Goal: Information Seeking & Learning: Learn about a topic

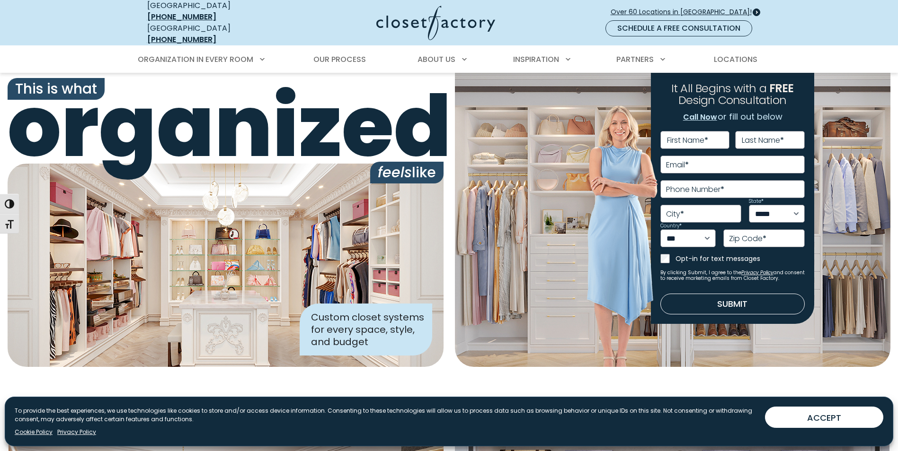
click at [754, 9] on span at bounding box center [756, 13] width 8 height 8
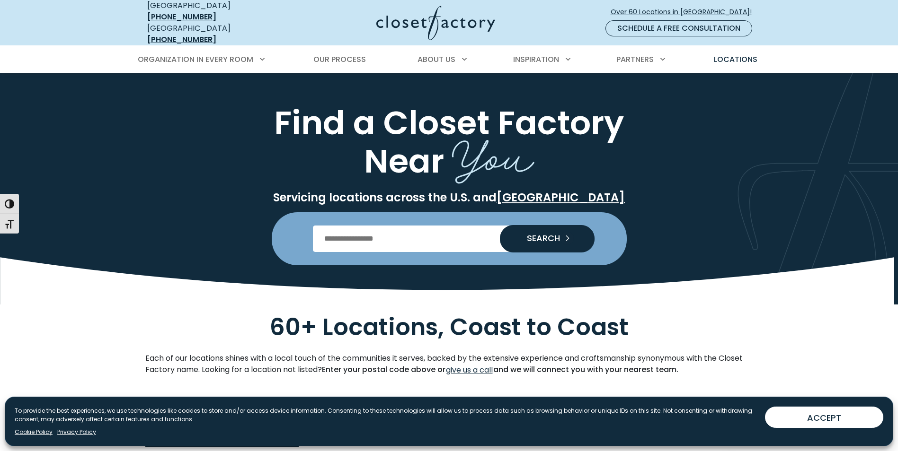
click at [375, 231] on input "Enter Postal Code" at bounding box center [449, 239] width 272 height 27
type input "*****"
click at [540, 234] on span "SEARCH" at bounding box center [539, 238] width 41 height 9
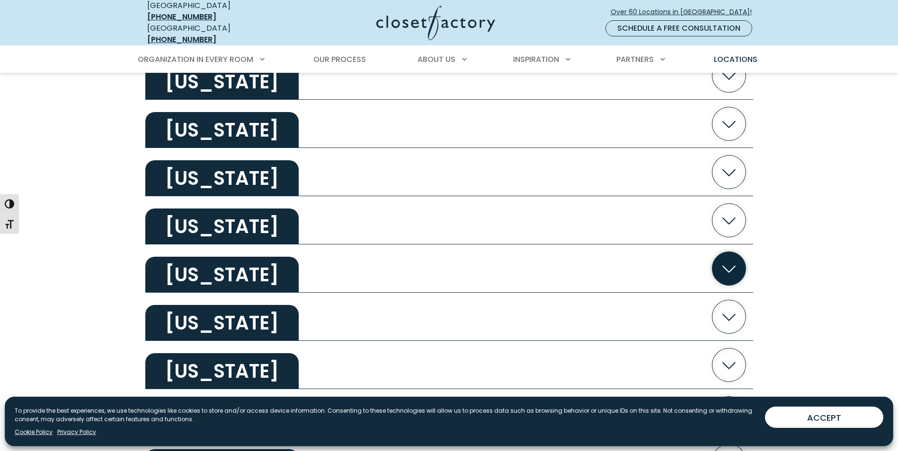
scroll to position [615, 0]
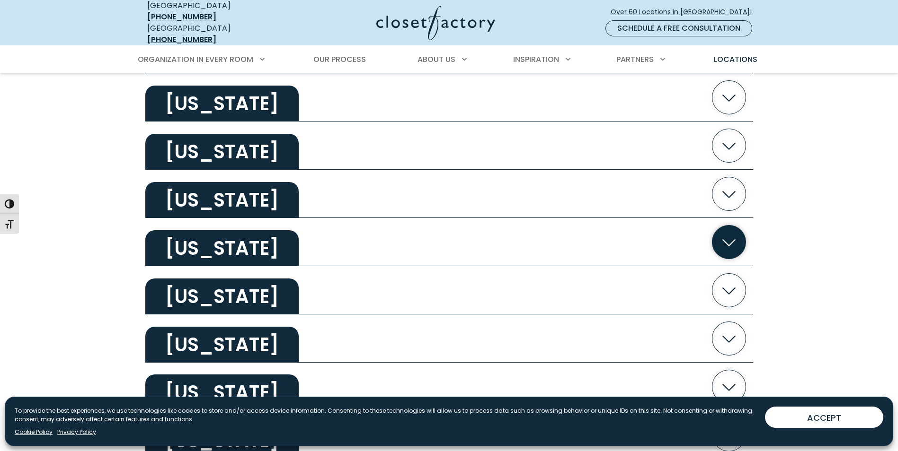
click at [724, 237] on icon "button" at bounding box center [729, 242] width 34 height 34
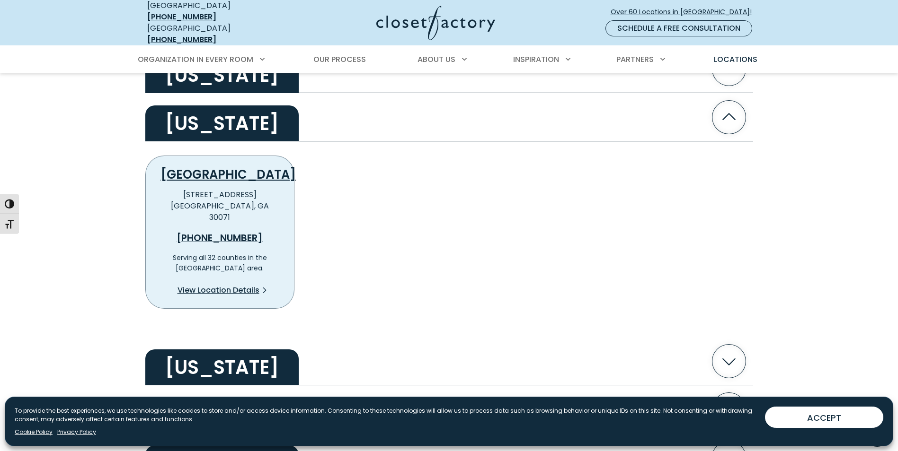
scroll to position [710, 0]
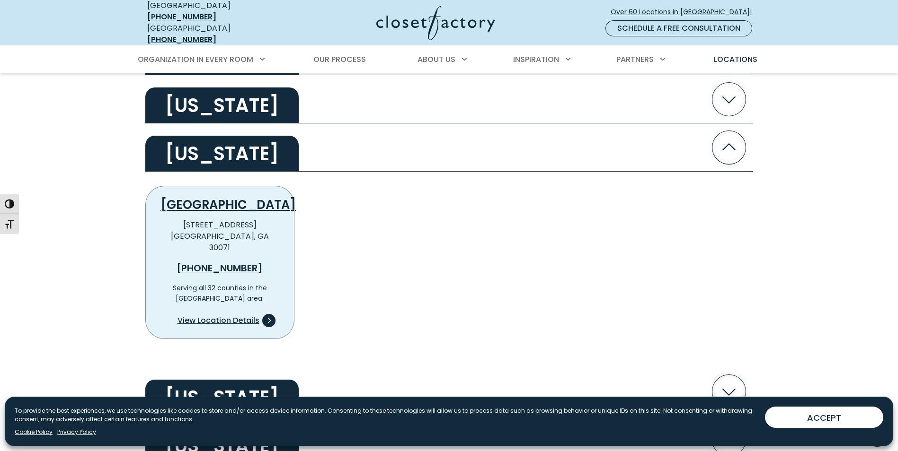
click at [270, 314] on icon at bounding box center [268, 320] width 13 height 13
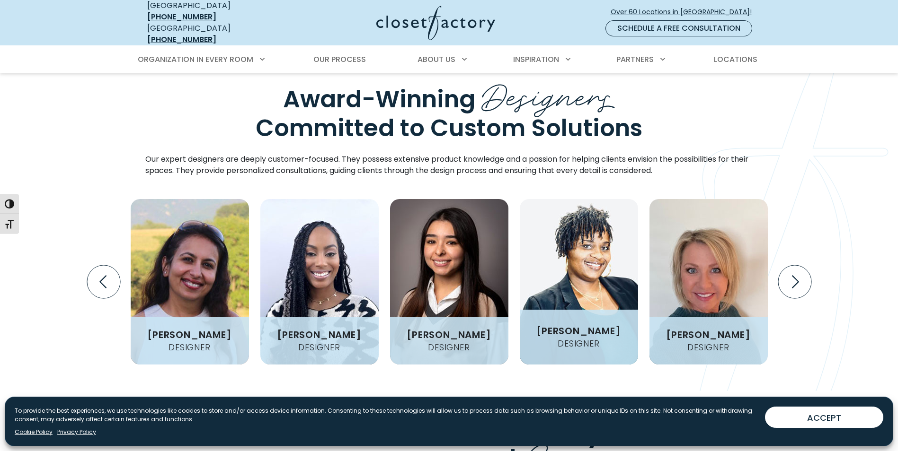
scroll to position [1230, 0]
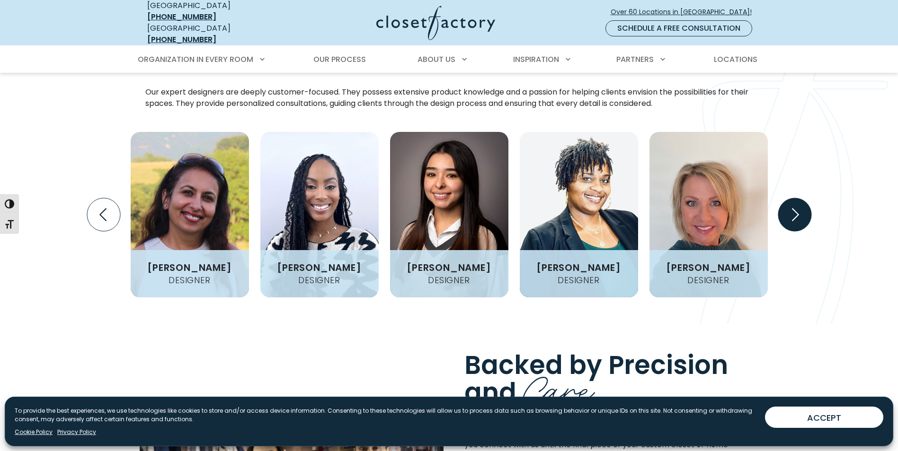
click at [796, 214] on icon "Next slide" at bounding box center [794, 214] width 33 height 33
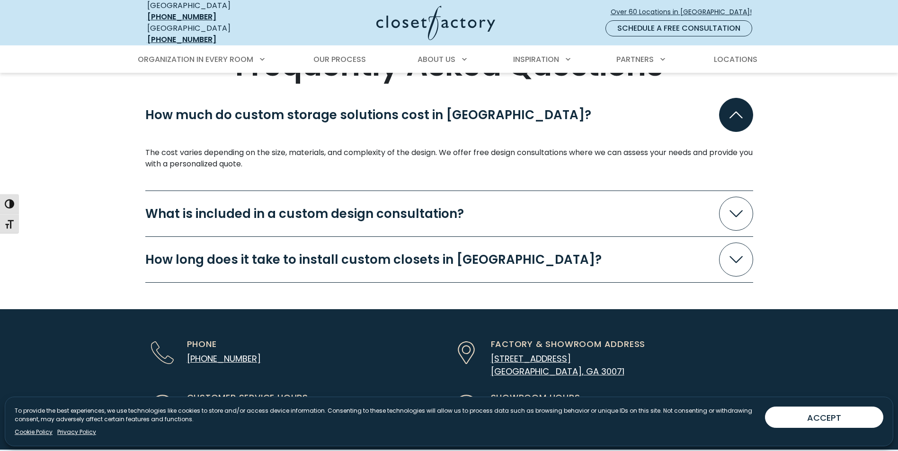
scroll to position [2508, 0]
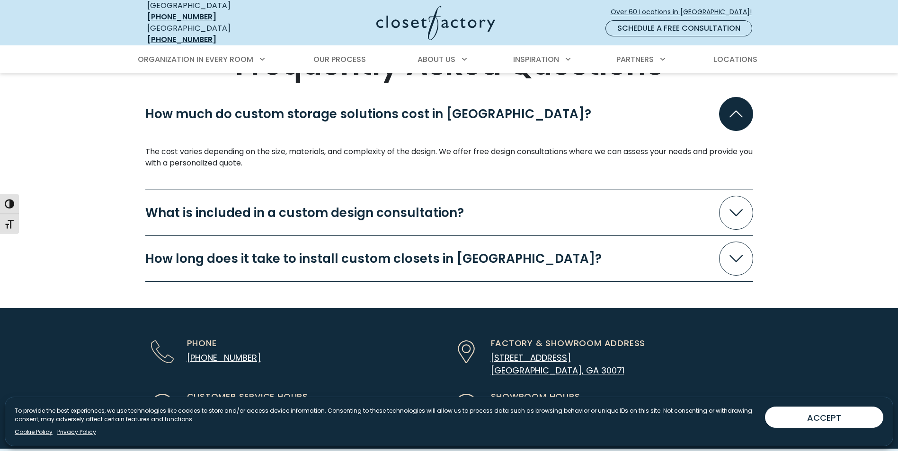
click at [735, 210] on icon "Accordion" at bounding box center [735, 213] width 13 height 7
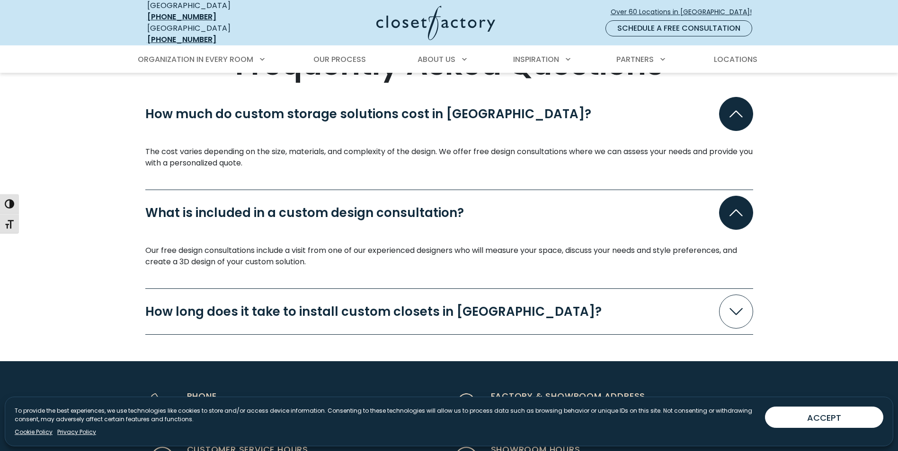
click at [735, 309] on icon "Accordion" at bounding box center [735, 312] width 13 height 7
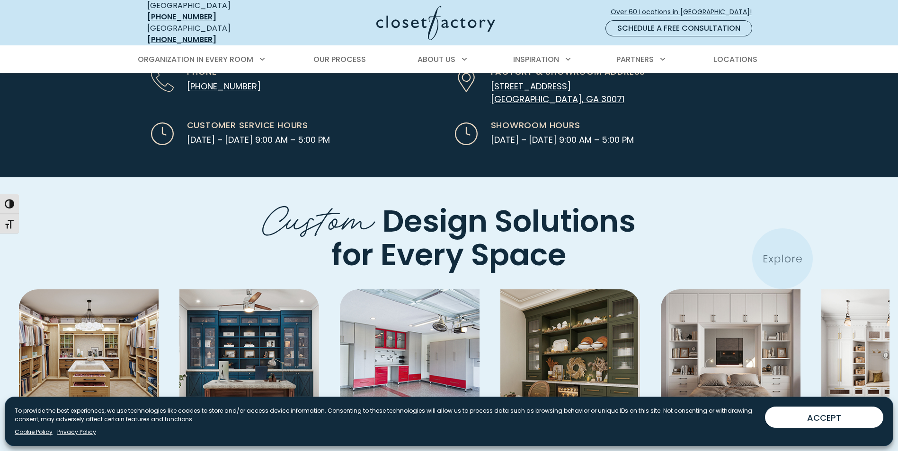
scroll to position [2982, 0]
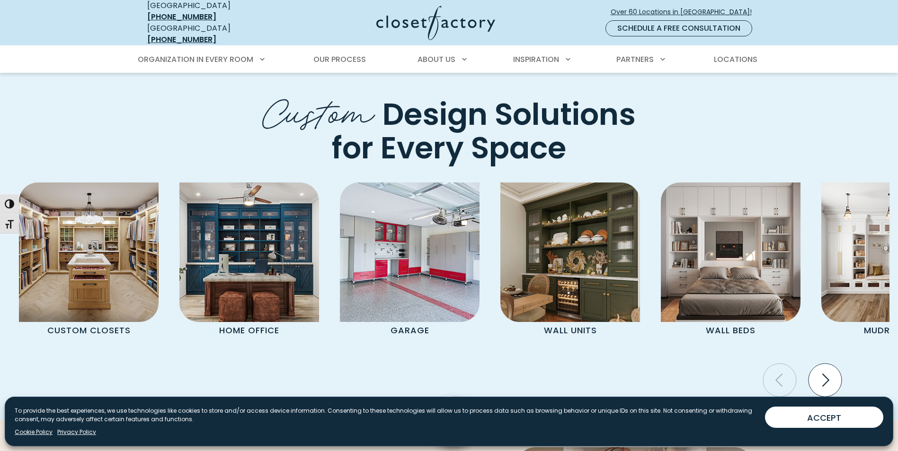
click at [832, 364] on icon "Next slide" at bounding box center [824, 380] width 33 height 33
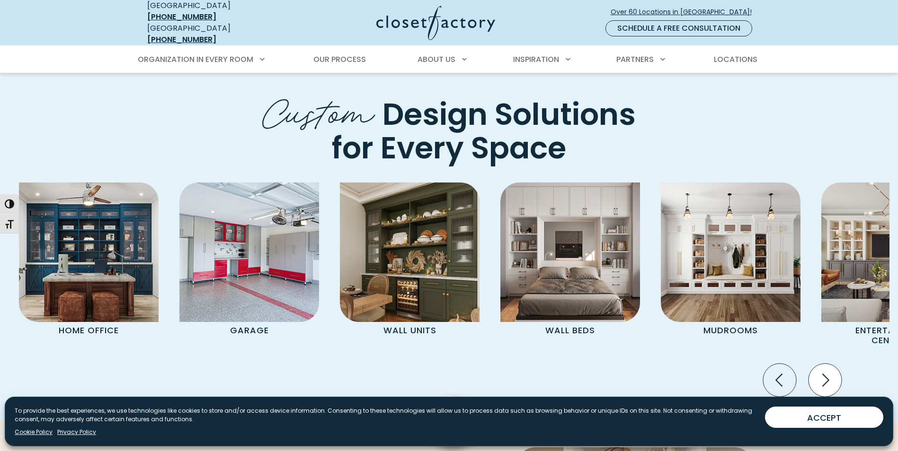
click at [832, 364] on icon "Next slide" at bounding box center [824, 380] width 33 height 33
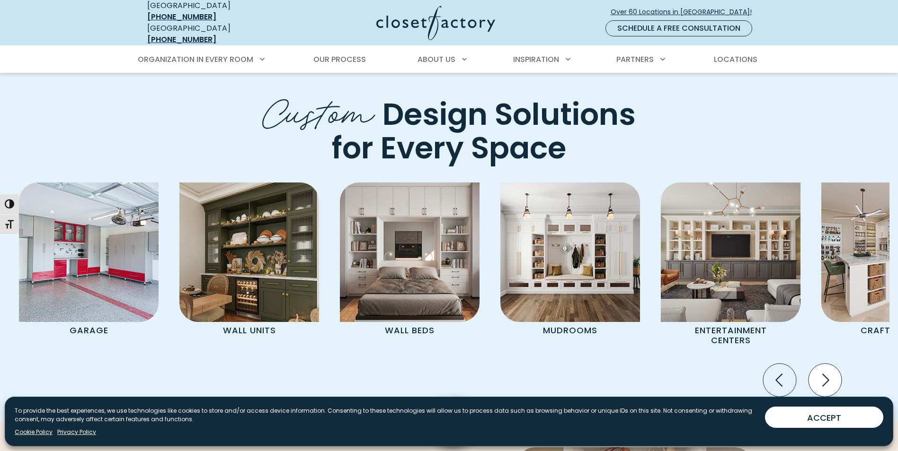
click at [832, 364] on icon "Next slide" at bounding box center [824, 380] width 33 height 33
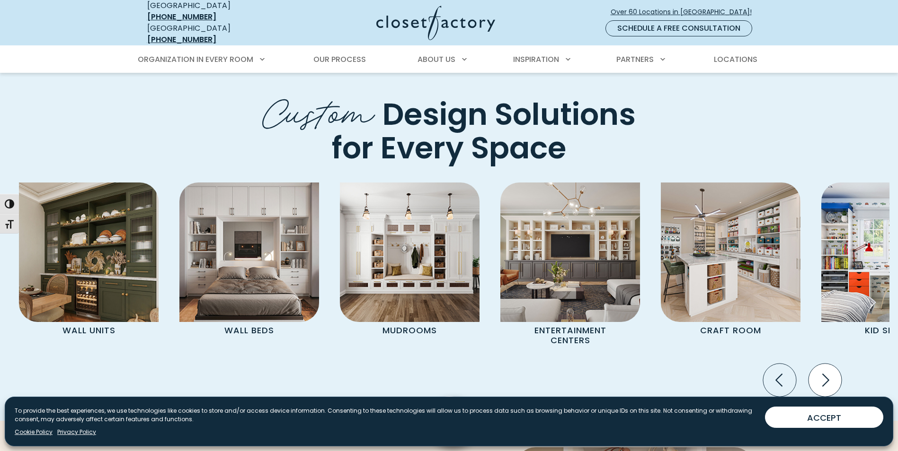
click at [832, 364] on icon "Next slide" at bounding box center [824, 380] width 33 height 33
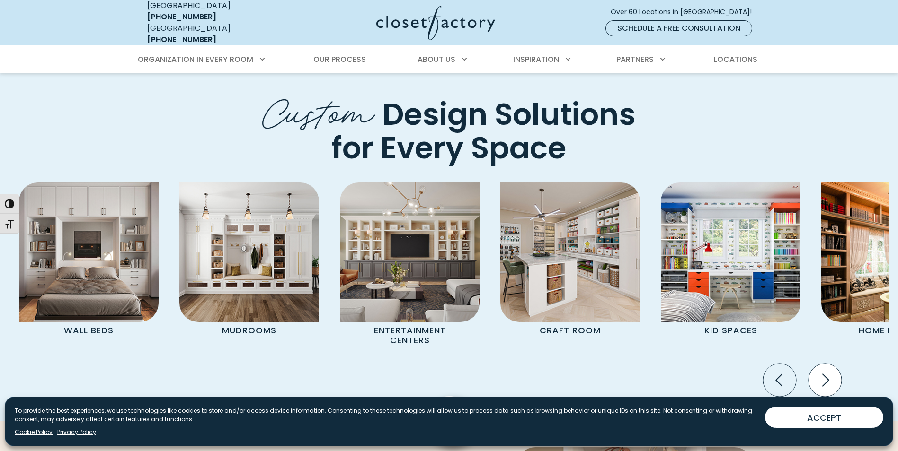
click at [832, 364] on icon "Next slide" at bounding box center [824, 380] width 33 height 33
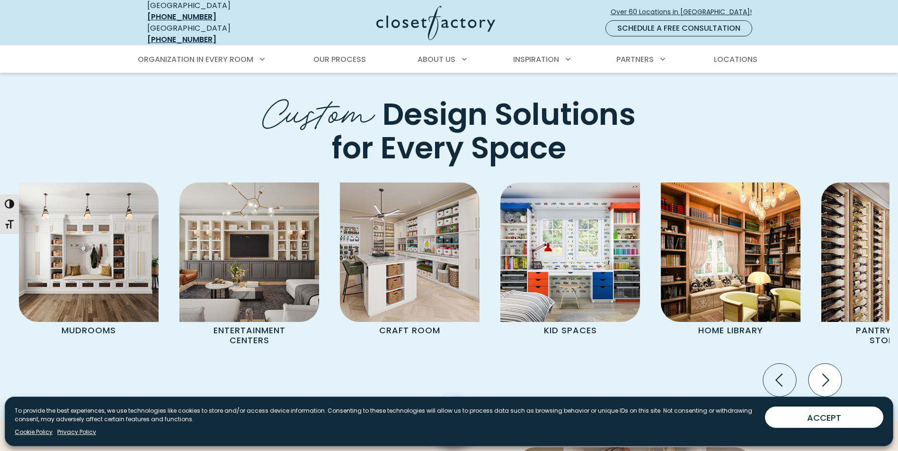
click at [832, 364] on icon "Next slide" at bounding box center [824, 380] width 33 height 33
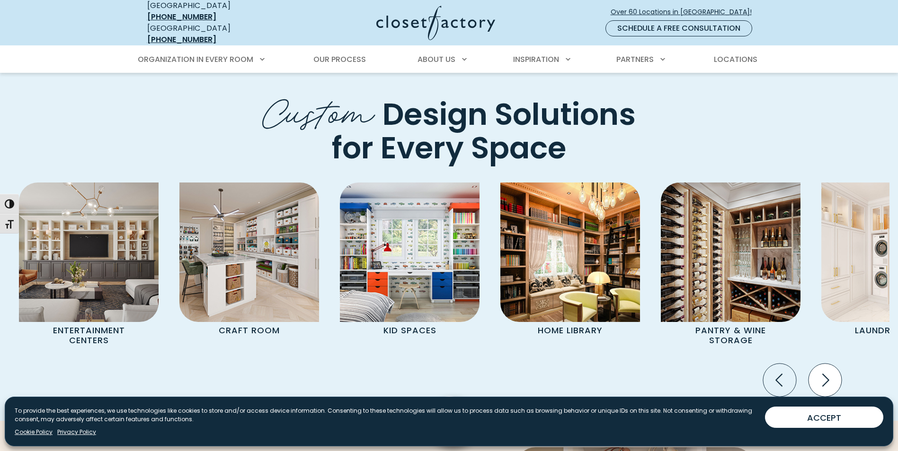
click at [832, 364] on icon "Next slide" at bounding box center [824, 380] width 33 height 33
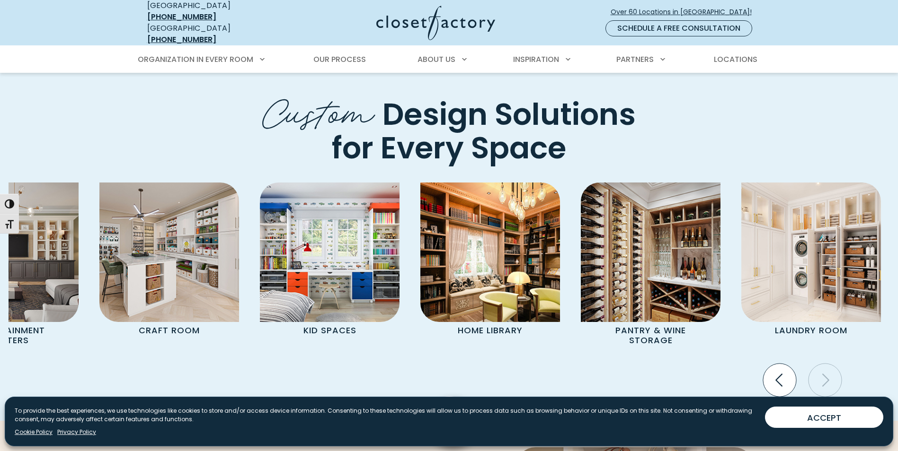
click at [786, 364] on icon "Previous slide" at bounding box center [779, 380] width 33 height 33
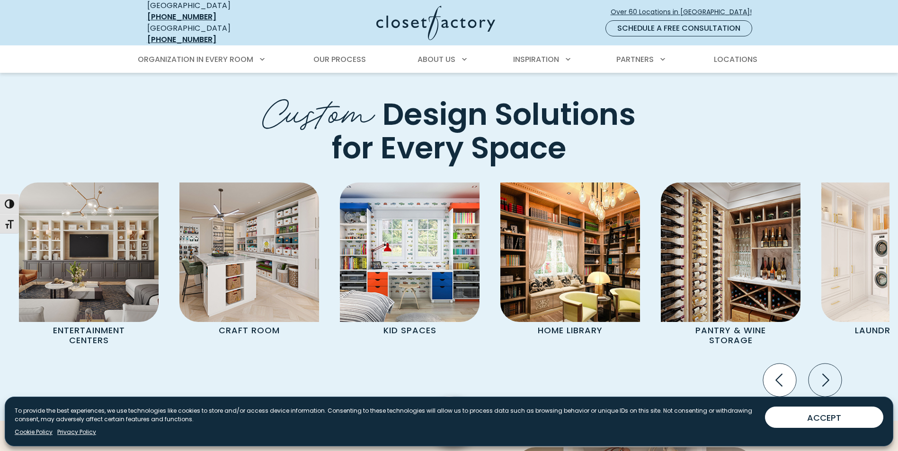
click at [786, 364] on icon "Previous slide" at bounding box center [779, 380] width 33 height 33
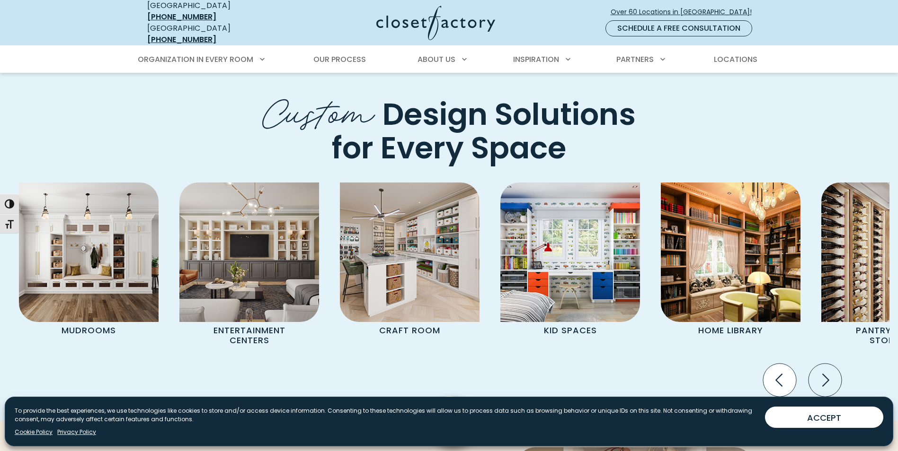
click at [785, 364] on icon "Previous slide" at bounding box center [779, 380] width 33 height 33
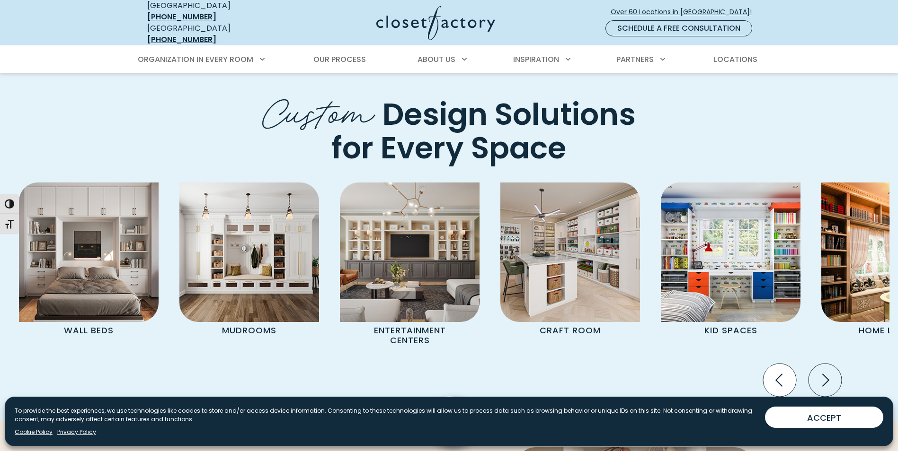
click at [785, 364] on icon "Previous slide" at bounding box center [779, 380] width 33 height 33
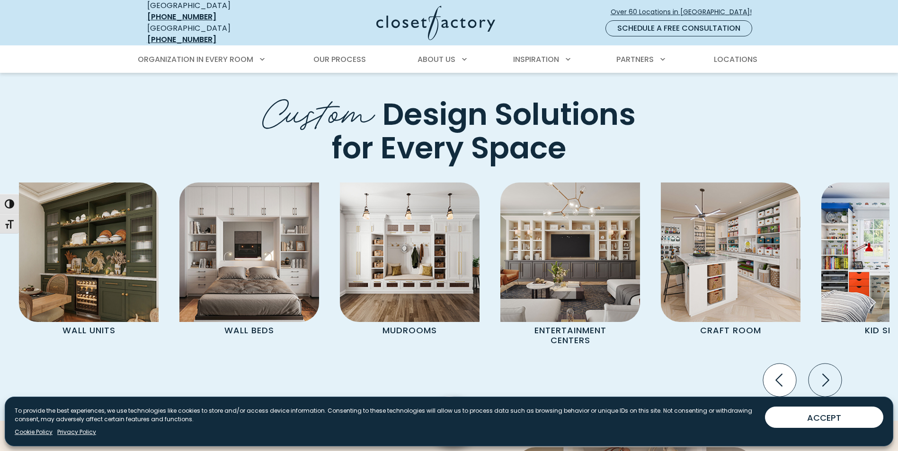
click at [785, 364] on icon "Previous slide" at bounding box center [779, 380] width 33 height 33
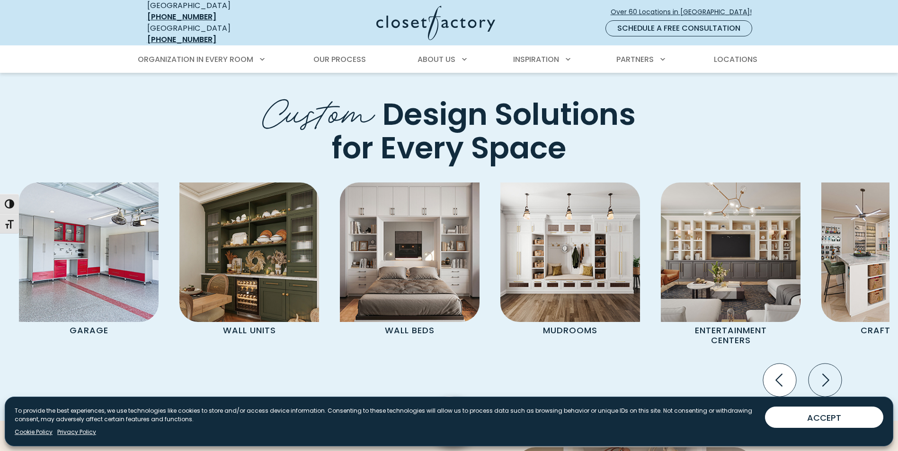
click at [784, 364] on icon "Previous slide" at bounding box center [779, 380] width 33 height 33
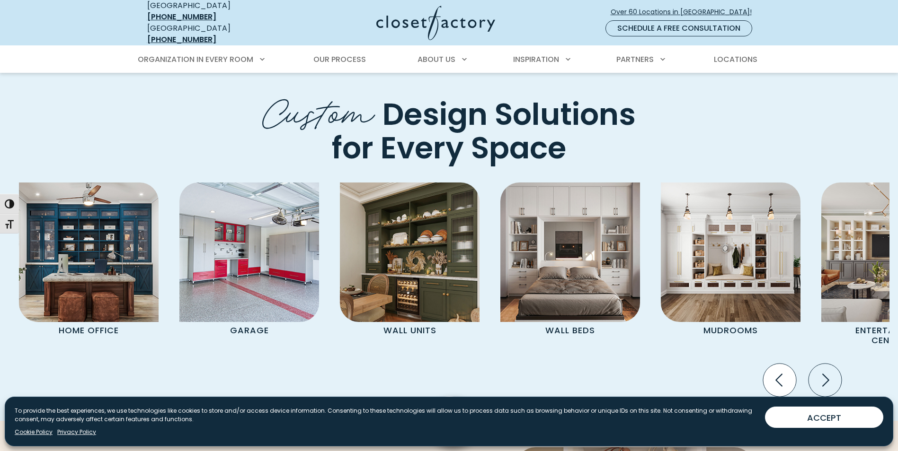
click at [784, 364] on icon "Previous slide" at bounding box center [779, 380] width 33 height 33
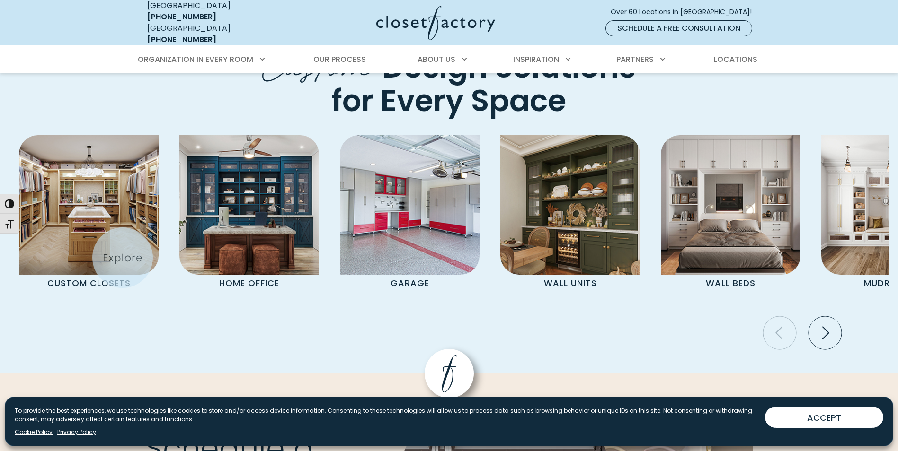
drag, startPoint x: 123, startPoint y: 258, endPoint x: 182, endPoint y: 271, distance: 61.0
click at [124, 259] on div "Custom Closets Home Office Garage Wall Units Wall Beds Mudrooms Entertainment C…" at bounding box center [449, 239] width 881 height 208
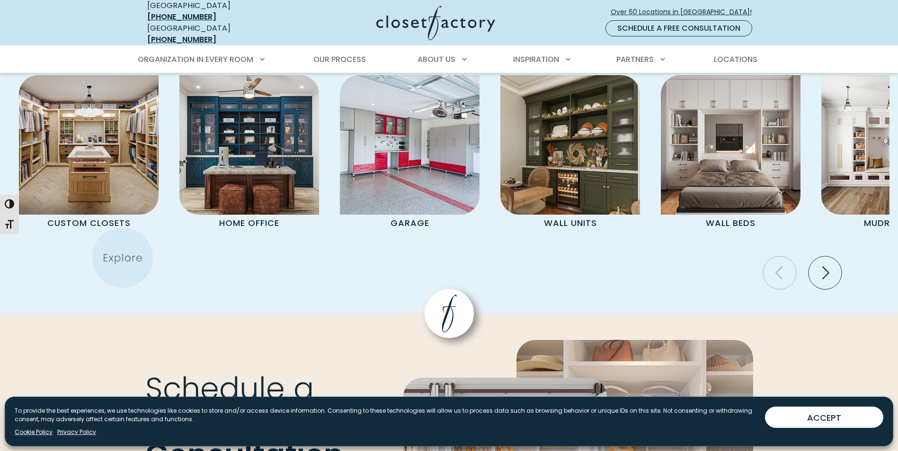
scroll to position [3095, 0]
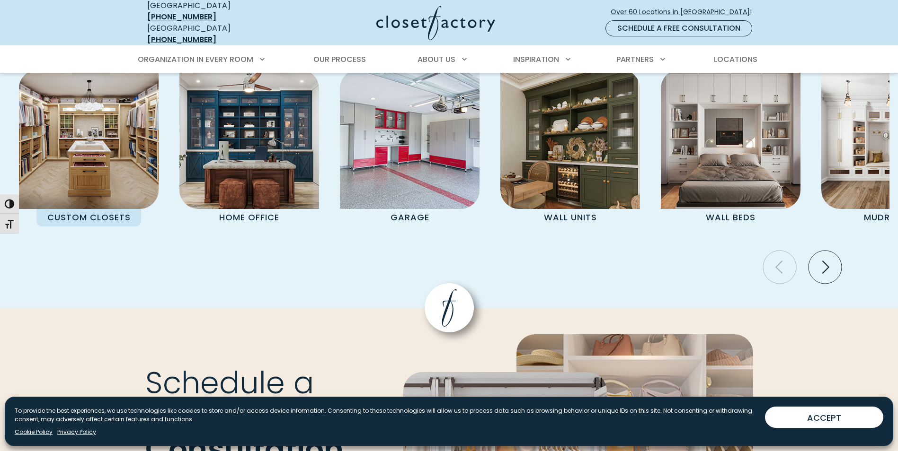
drag, startPoint x: 85, startPoint y: 180, endPoint x: 146, endPoint y: 180, distance: 61.5
click at [91, 209] on p "Custom Closets" at bounding box center [88, 218] width 105 height 18
drag, startPoint x: 105, startPoint y: 148, endPoint x: 134, endPoint y: 146, distance: 29.0
click at [106, 148] on img "Pages Gallery" at bounding box center [89, 140] width 140 height 140
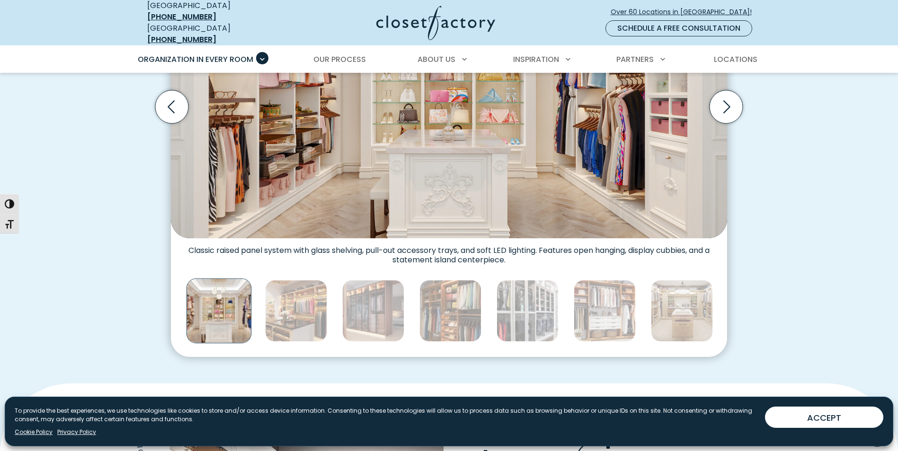
scroll to position [331, 0]
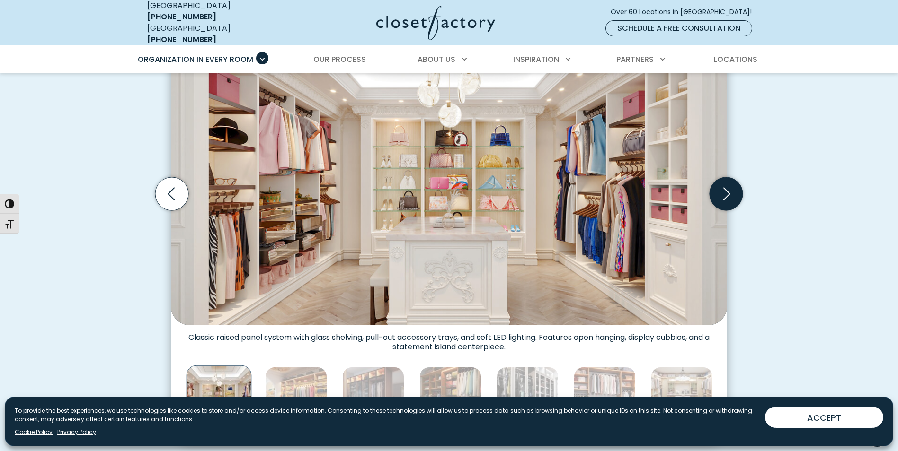
click at [729, 184] on icon "Next slide" at bounding box center [725, 193] width 33 height 33
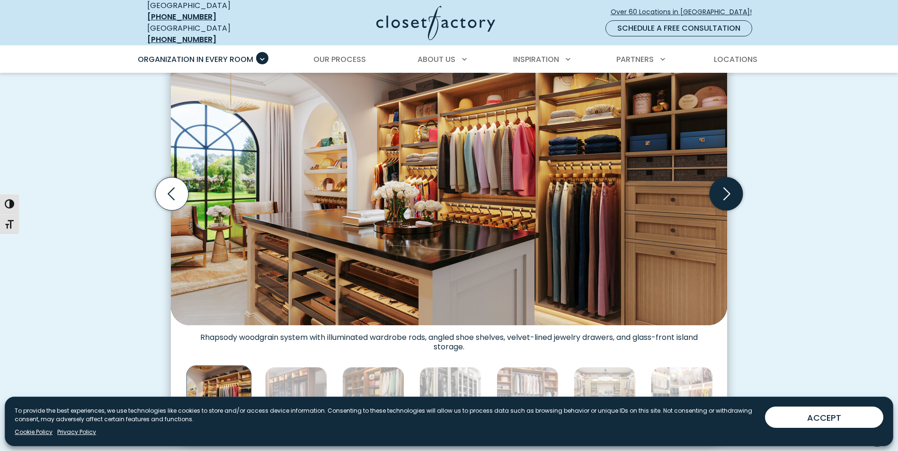
click at [732, 185] on icon "Next slide" at bounding box center [725, 193] width 33 height 33
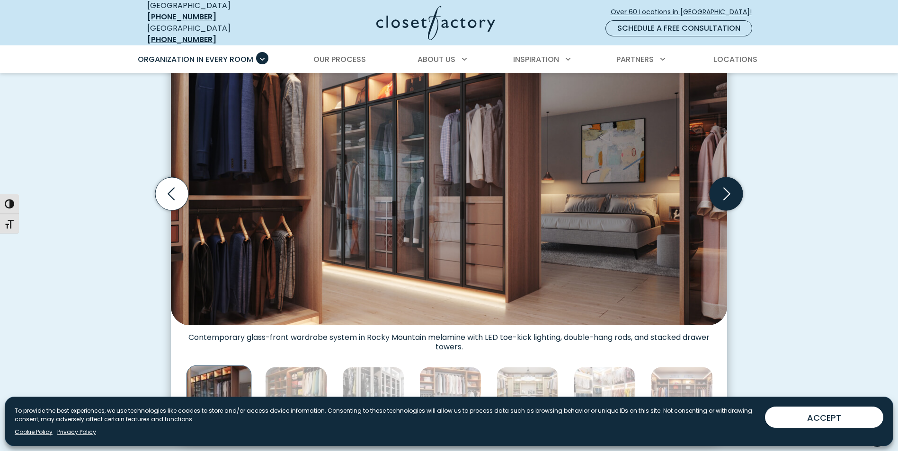
click at [732, 185] on icon "Next slide" at bounding box center [725, 193] width 33 height 33
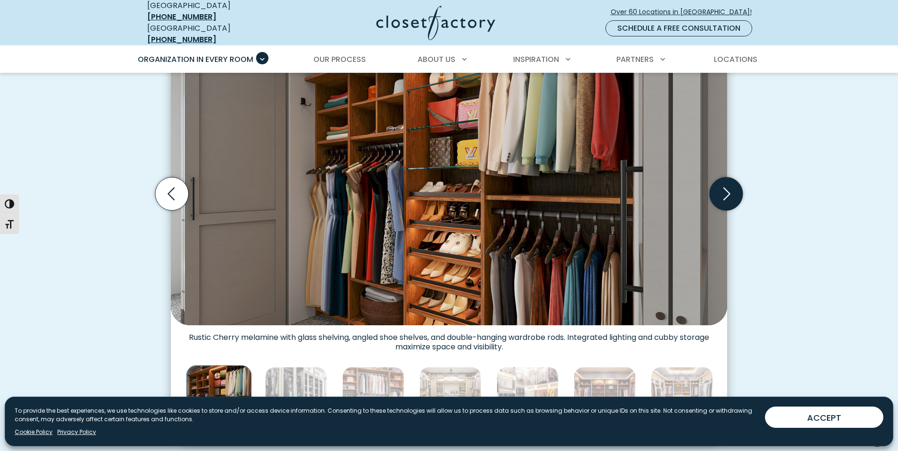
click at [732, 185] on icon "Next slide" at bounding box center [725, 193] width 33 height 33
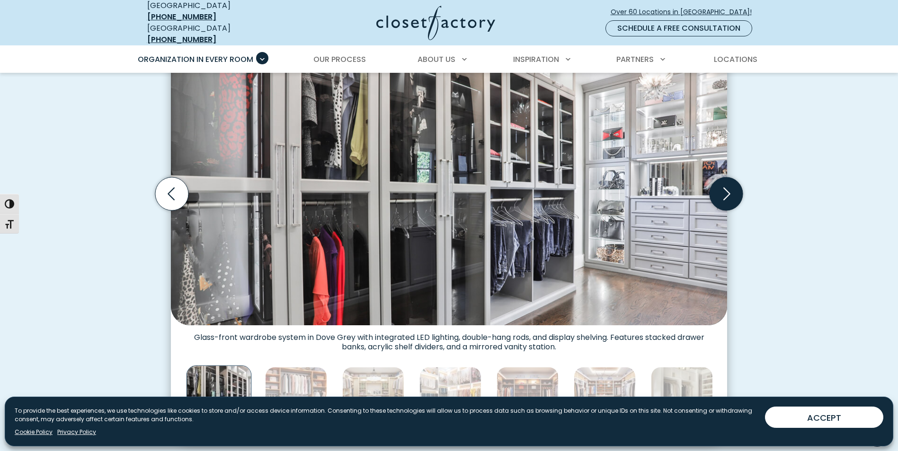
click at [732, 185] on icon "Next slide" at bounding box center [725, 193] width 33 height 33
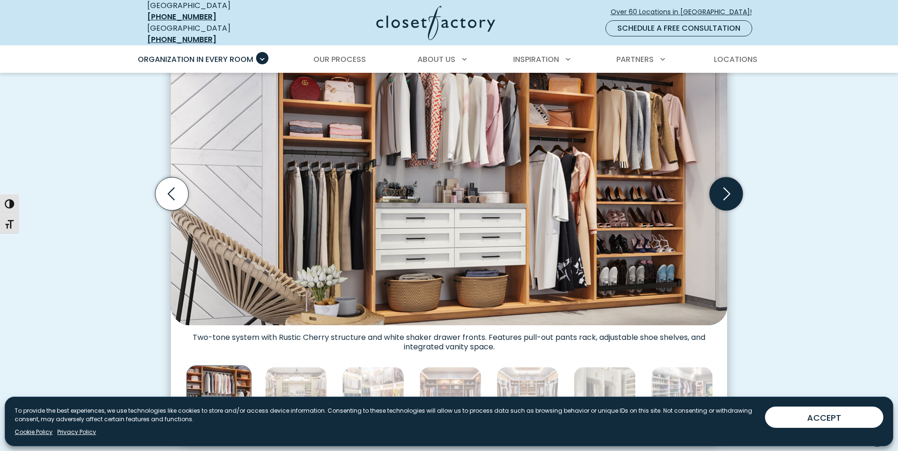
click at [732, 185] on icon "Next slide" at bounding box center [725, 193] width 33 height 33
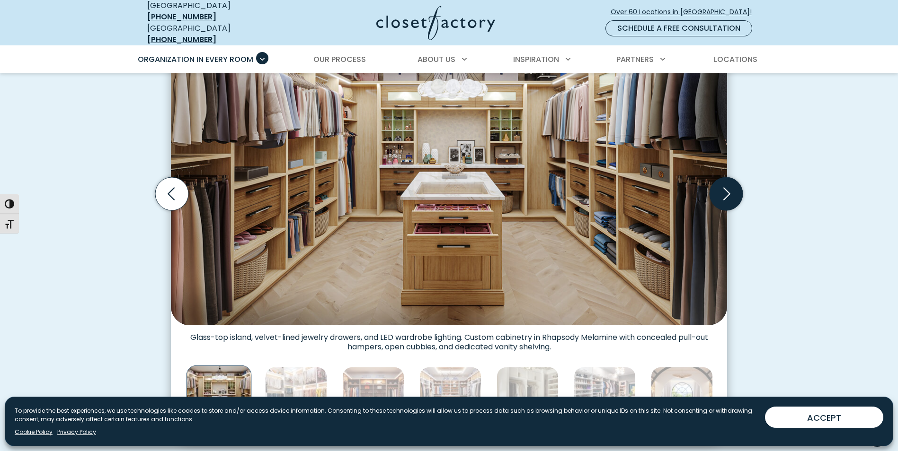
click at [732, 185] on icon "Next slide" at bounding box center [725, 193] width 33 height 33
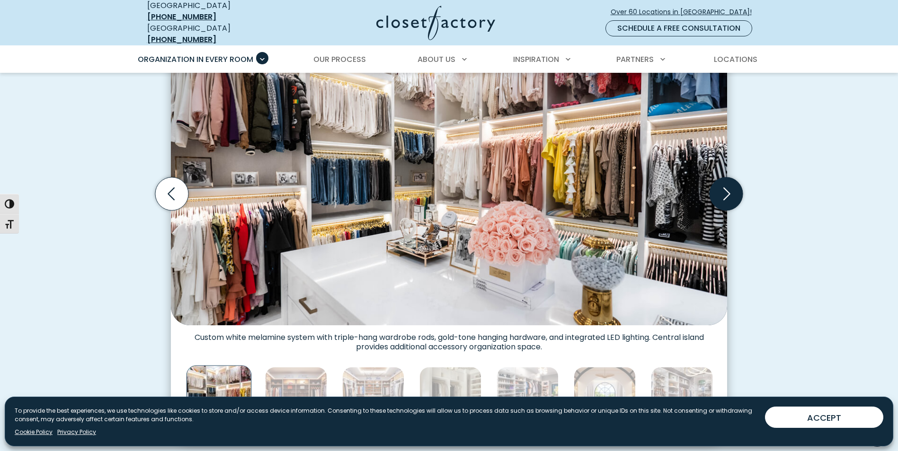
drag, startPoint x: 728, startPoint y: 187, endPoint x: 740, endPoint y: 185, distance: 12.2
click at [730, 188] on icon "Next slide" at bounding box center [725, 193] width 33 height 33
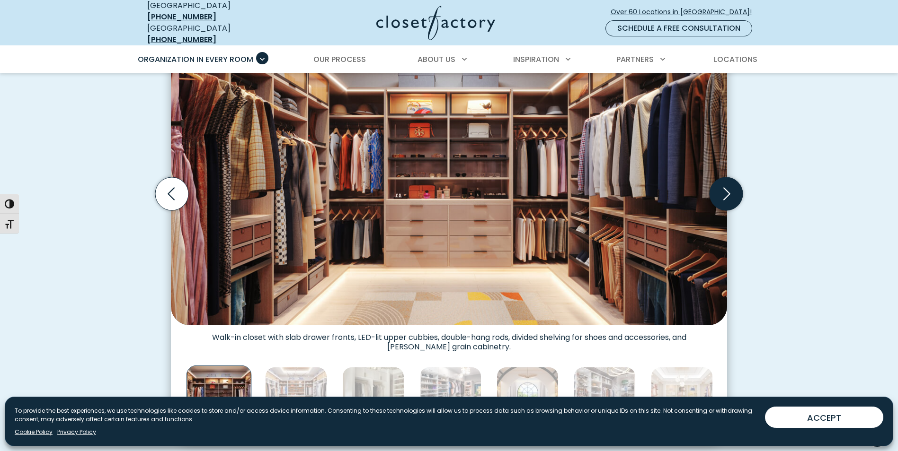
click at [730, 188] on icon "Next slide" at bounding box center [725, 193] width 33 height 33
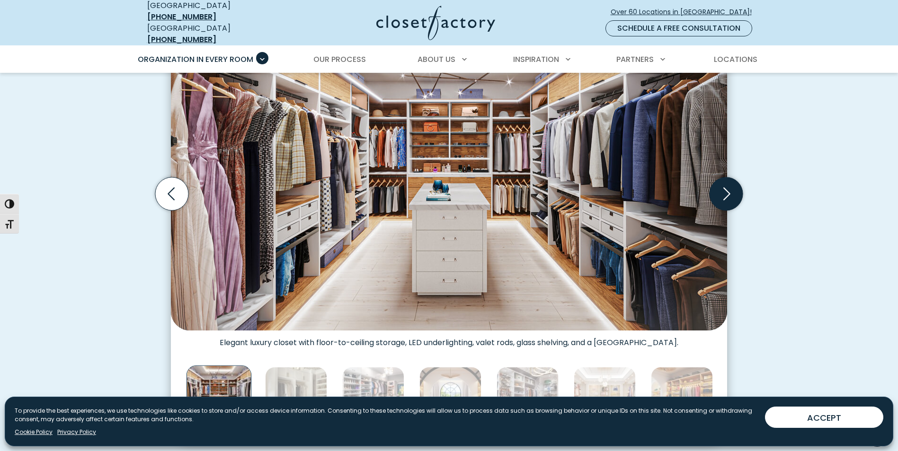
click at [736, 181] on icon "Next slide" at bounding box center [725, 193] width 33 height 33
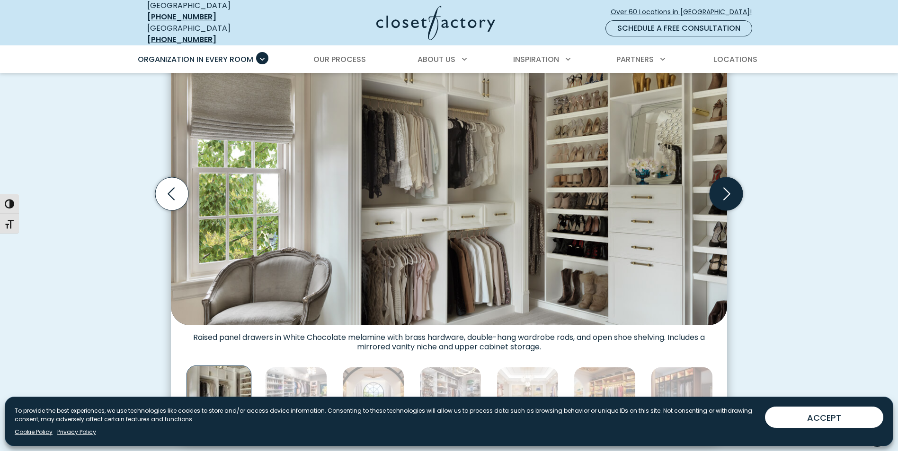
click at [726, 185] on icon "Next slide" at bounding box center [725, 193] width 33 height 33
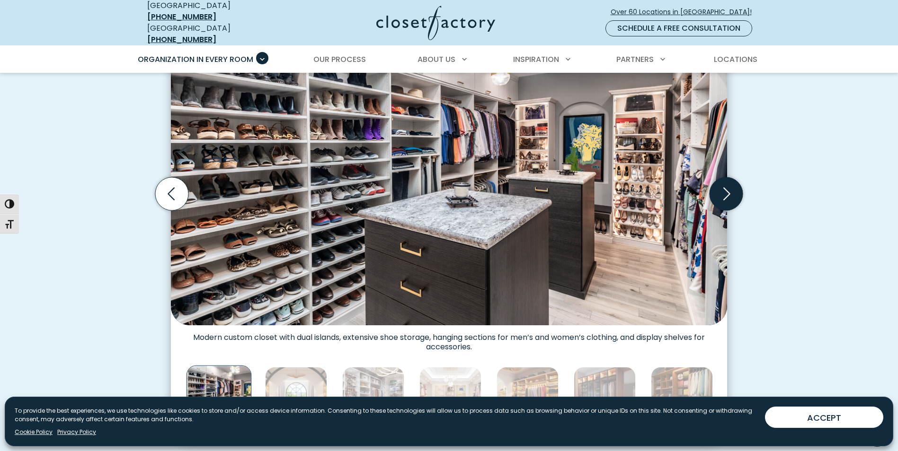
click at [727, 187] on icon "Next slide" at bounding box center [726, 193] width 7 height 13
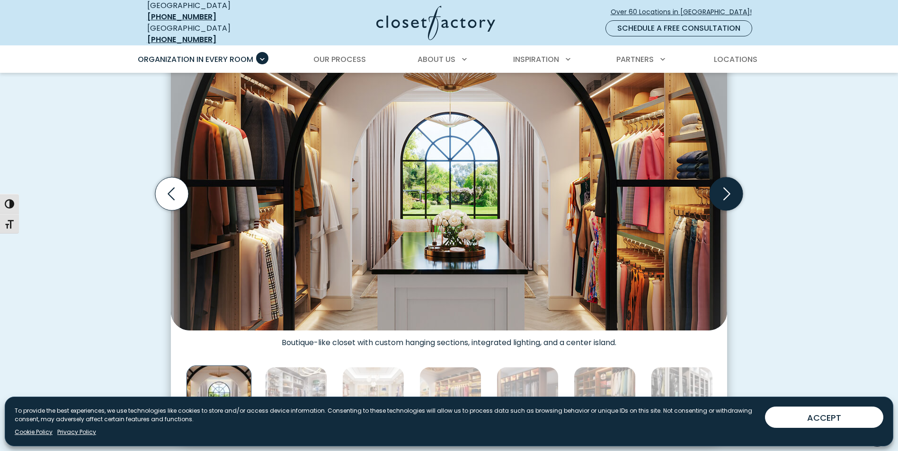
click at [727, 187] on icon "Next slide" at bounding box center [726, 193] width 7 height 13
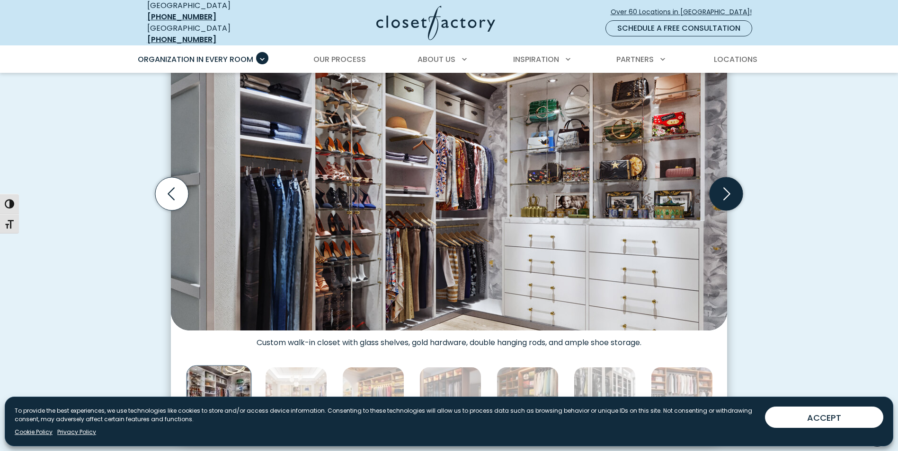
click at [727, 187] on icon "Next slide" at bounding box center [726, 193] width 7 height 13
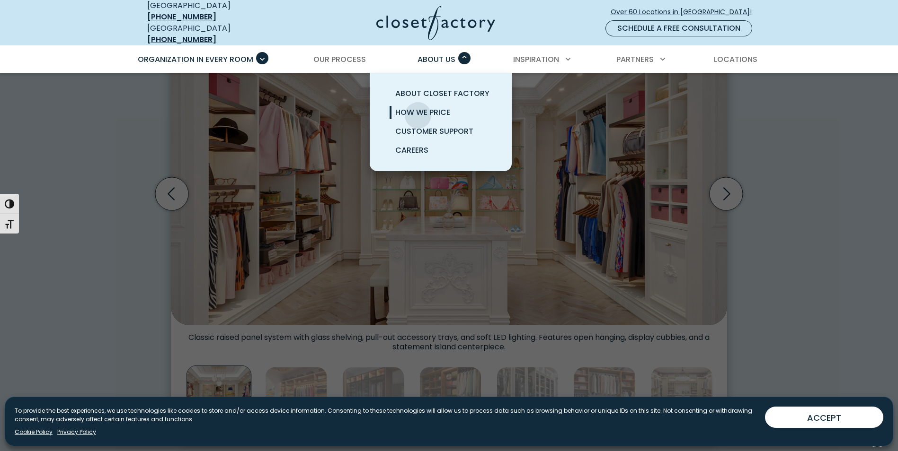
click at [418, 108] on span "How We Price" at bounding box center [422, 112] width 55 height 11
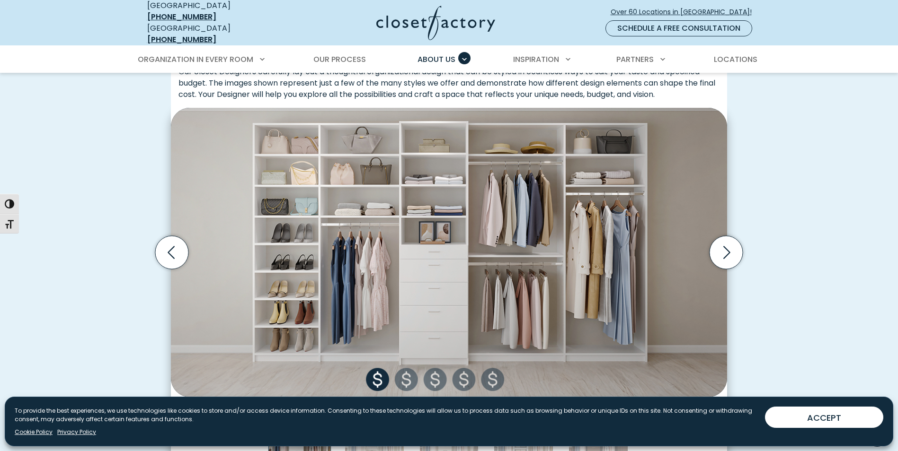
scroll to position [280, 0]
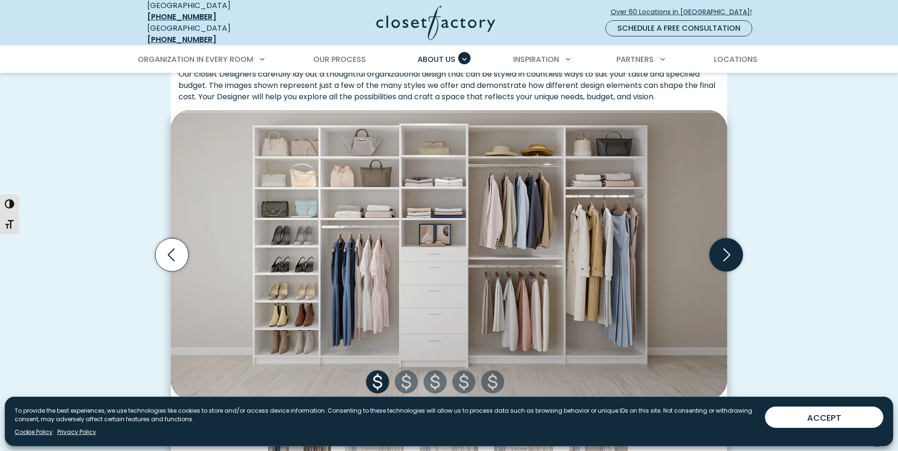
click at [725, 246] on icon "Next slide" at bounding box center [725, 255] width 33 height 33
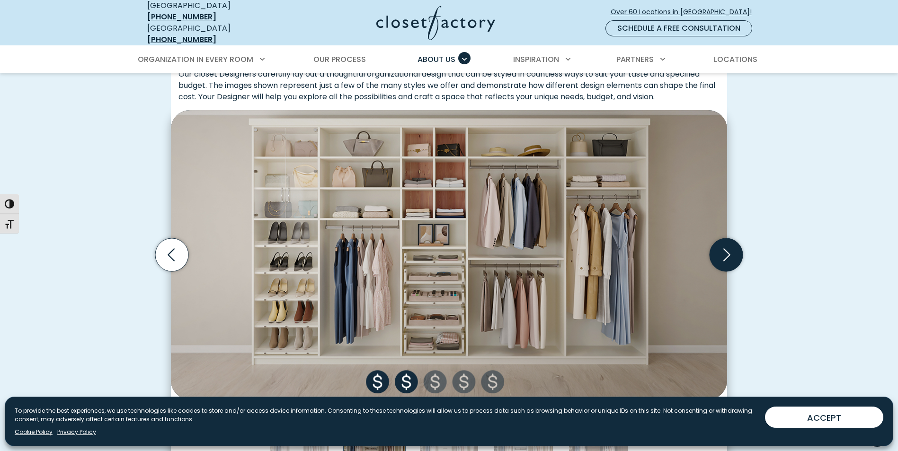
click at [725, 245] on icon "Next slide" at bounding box center [725, 255] width 33 height 33
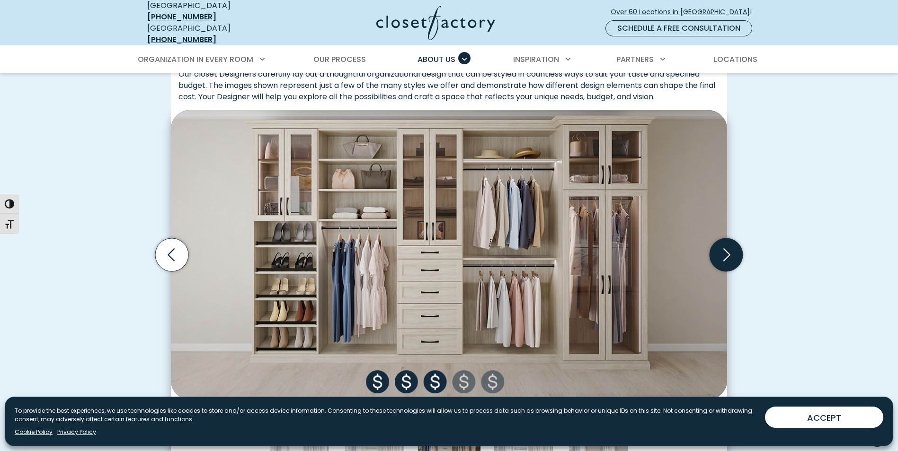
click at [725, 245] on icon "Next slide" at bounding box center [725, 255] width 33 height 33
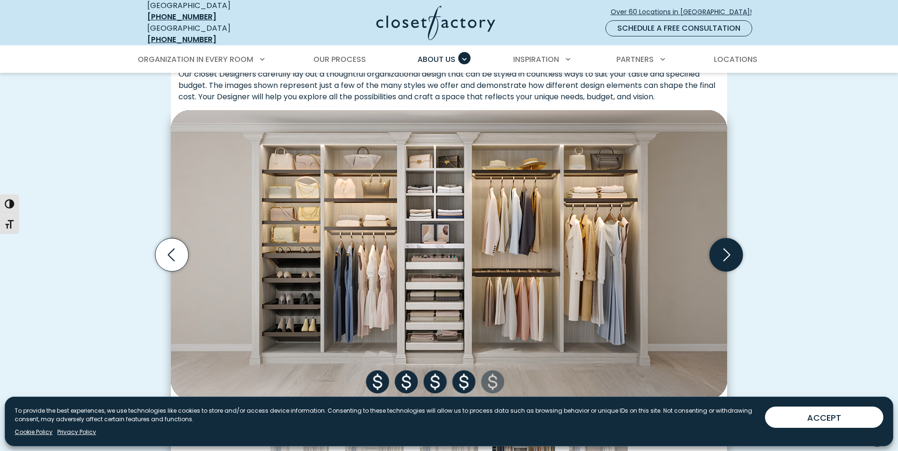
click at [725, 245] on icon "Next slide" at bounding box center [725, 255] width 33 height 33
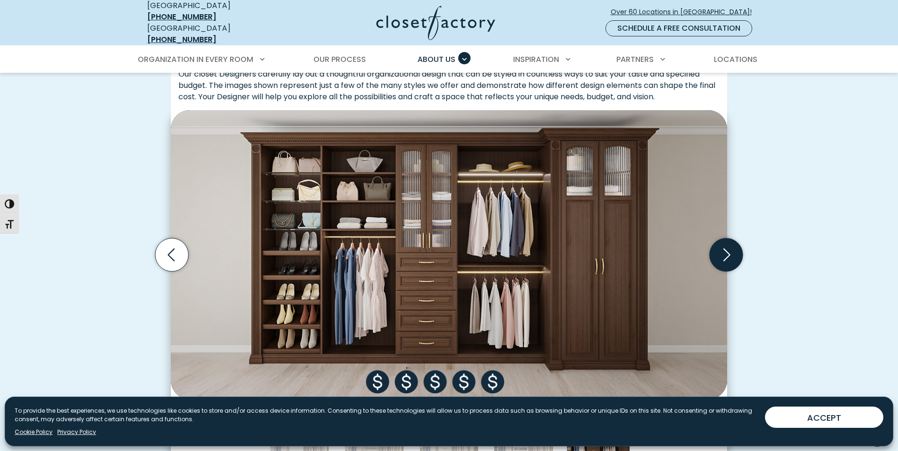
click at [725, 245] on icon "Next slide" at bounding box center [725, 255] width 33 height 33
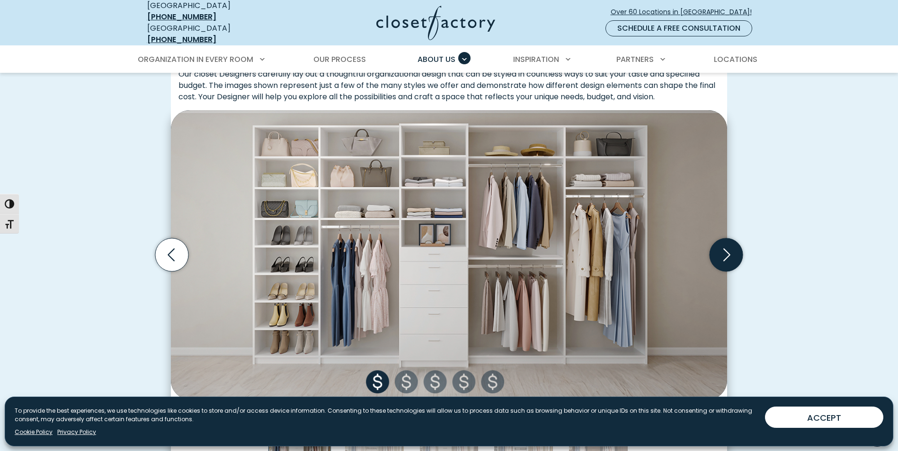
click at [725, 245] on icon "Next slide" at bounding box center [725, 255] width 33 height 33
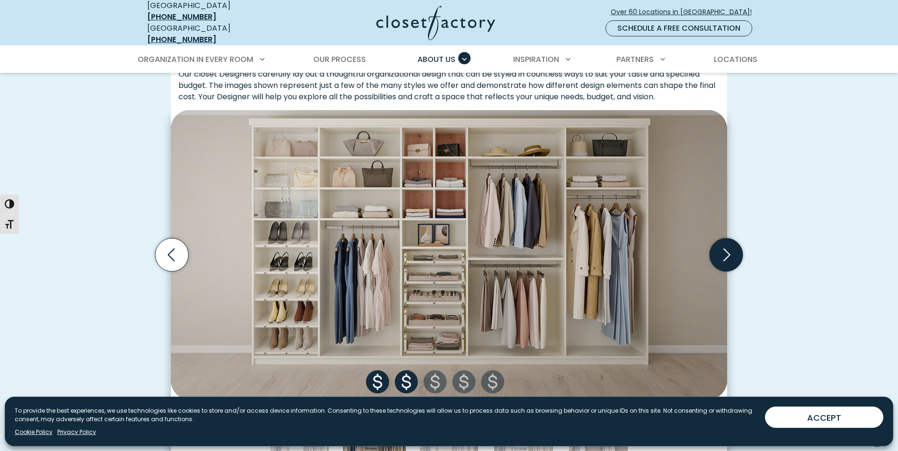
click at [725, 245] on icon "Next slide" at bounding box center [725, 255] width 33 height 33
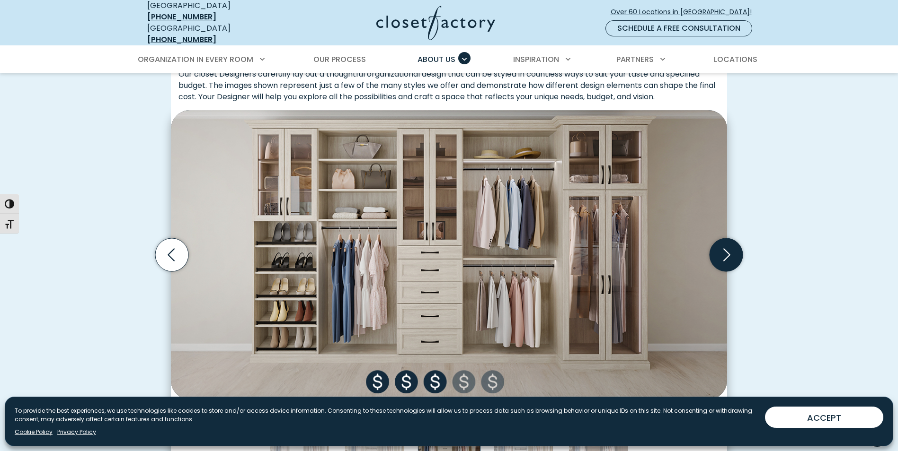
click at [725, 245] on icon "Next slide" at bounding box center [725, 255] width 33 height 33
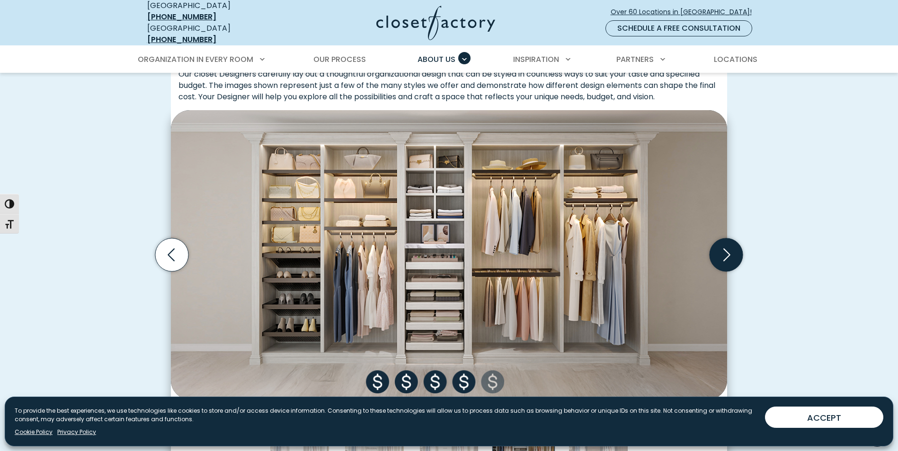
click at [725, 245] on icon "Next slide" at bounding box center [725, 255] width 33 height 33
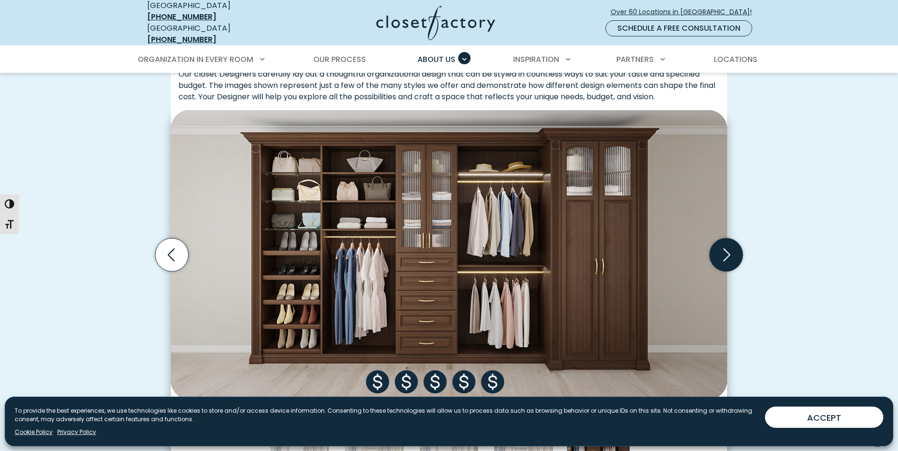
click at [725, 245] on icon "Next slide" at bounding box center [725, 255] width 33 height 33
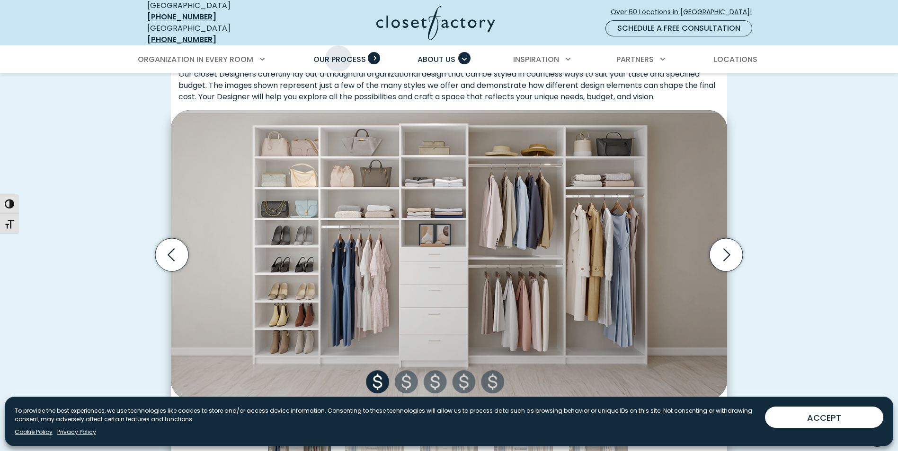
click at [338, 54] on span "Our Process" at bounding box center [339, 59] width 53 height 11
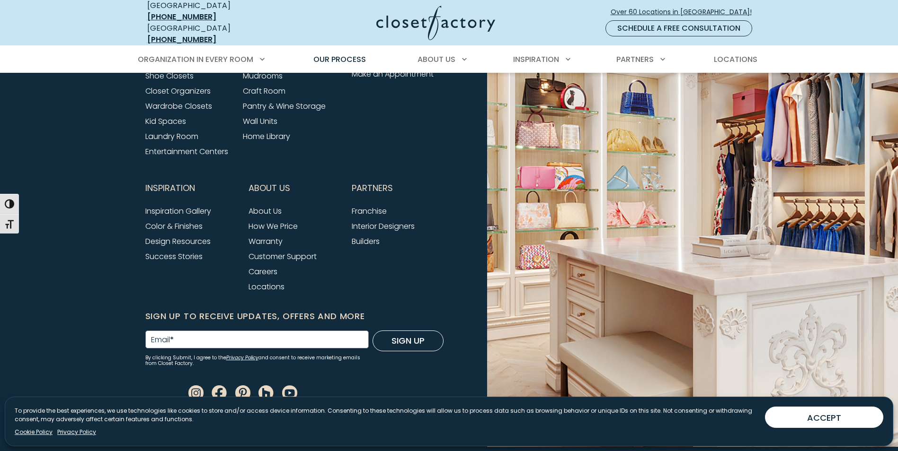
scroll to position [2375, 0]
